Goal: Information Seeking & Learning: Understand process/instructions

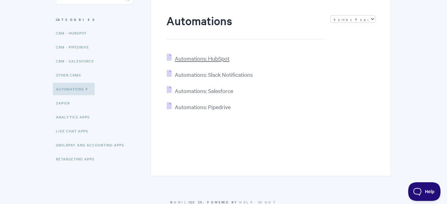
click at [210, 59] on span "Automations: HubSpot" at bounding box center [202, 58] width 55 height 7
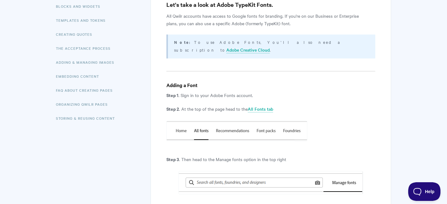
scroll to position [126, 0]
